Goal: Information Seeking & Learning: Understand process/instructions

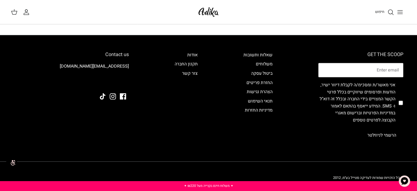
scroll to position [551, 0]
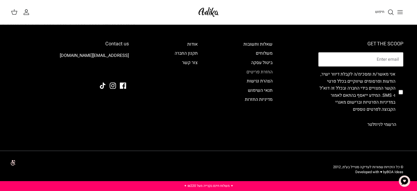
click at [256, 72] on link "החזרת פריטים" at bounding box center [260, 72] width 26 height 7
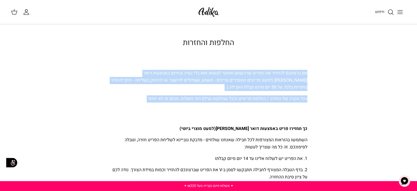
drag, startPoint x: 307, startPoint y: 71, endPoint x: 137, endPoint y: 101, distance: 172.2
copy div "אם ברצונכם להחזיר את הפריט שרכשתם אפשר לעשות זאת בלי בעיה ובחינם באמצעות דואר י…"
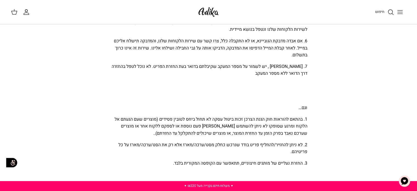
scroll to position [293, 0]
